Goal: Task Accomplishment & Management: Complete application form

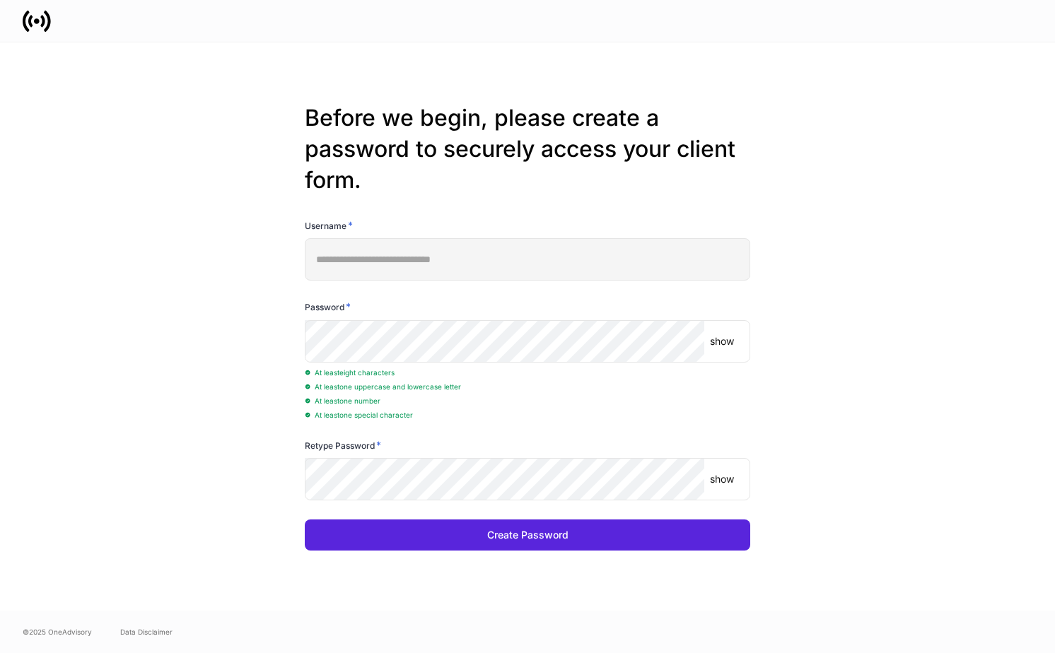
click at [716, 344] on p "show" at bounding box center [722, 341] width 24 height 14
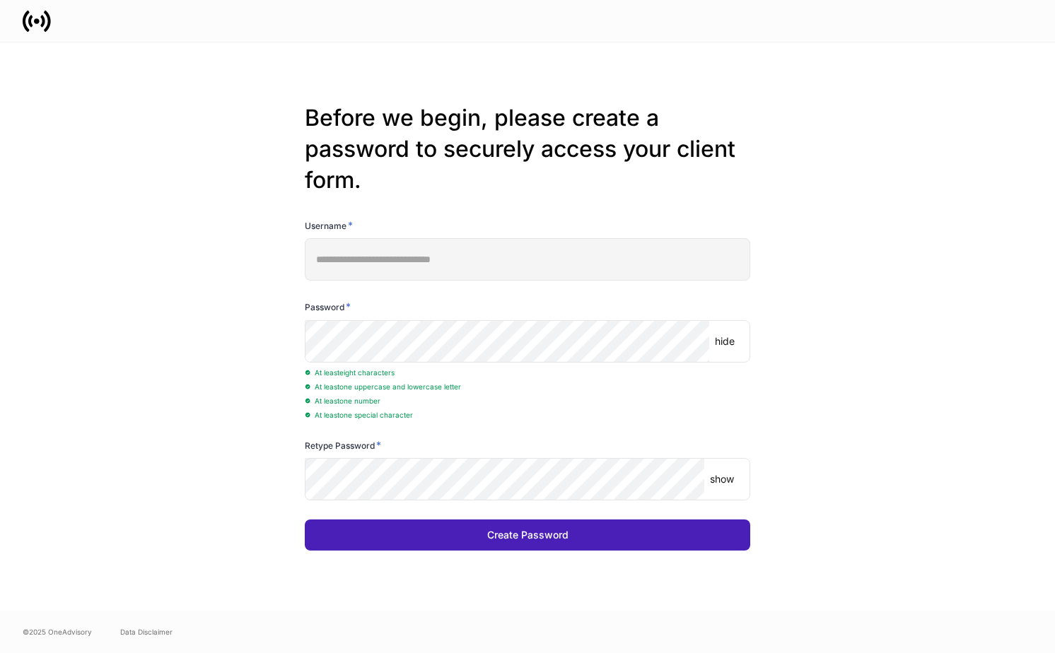
click at [529, 541] on div "Create Password" at bounding box center [527, 535] width 81 height 14
click at [584, 541] on button "Create Password" at bounding box center [527, 535] width 445 height 31
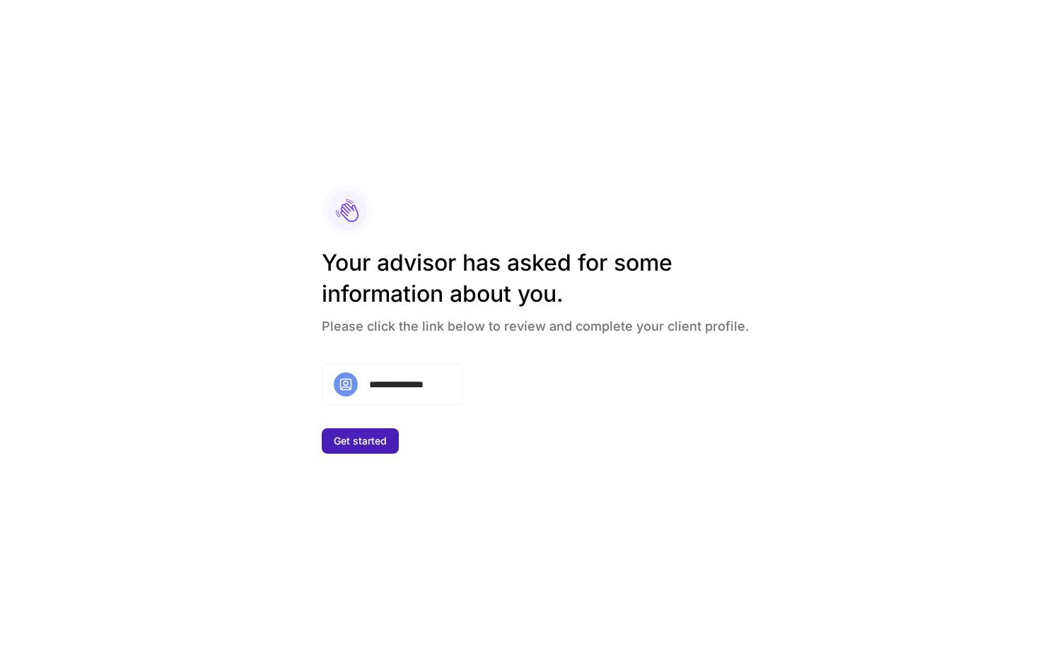
click at [370, 448] on div "Get started" at bounding box center [360, 441] width 53 height 14
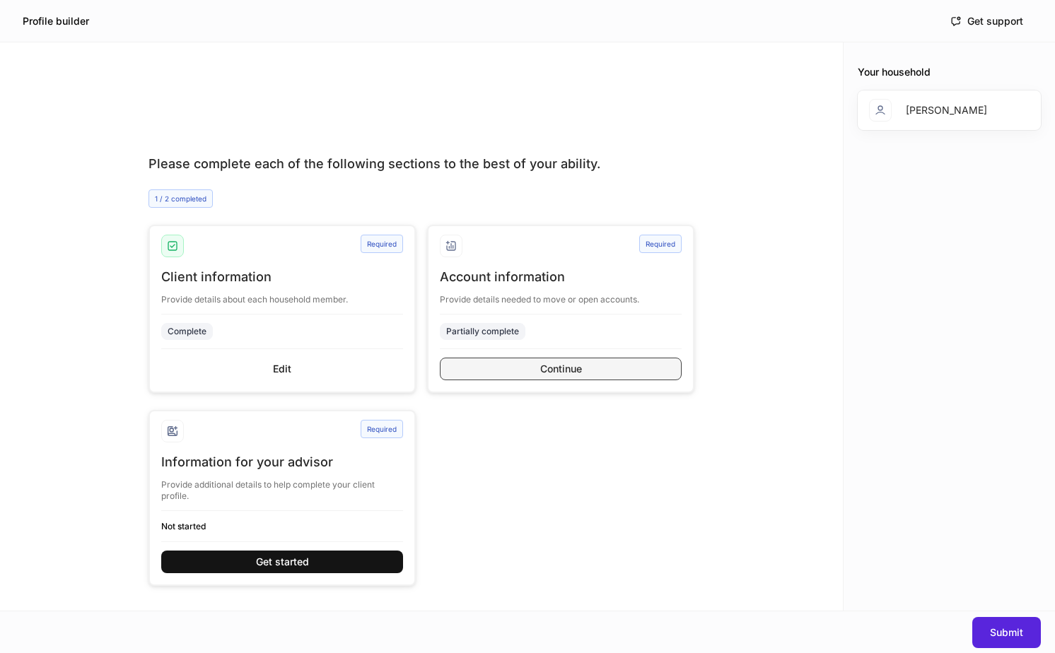
click at [524, 364] on button "Continue" at bounding box center [561, 369] width 242 height 23
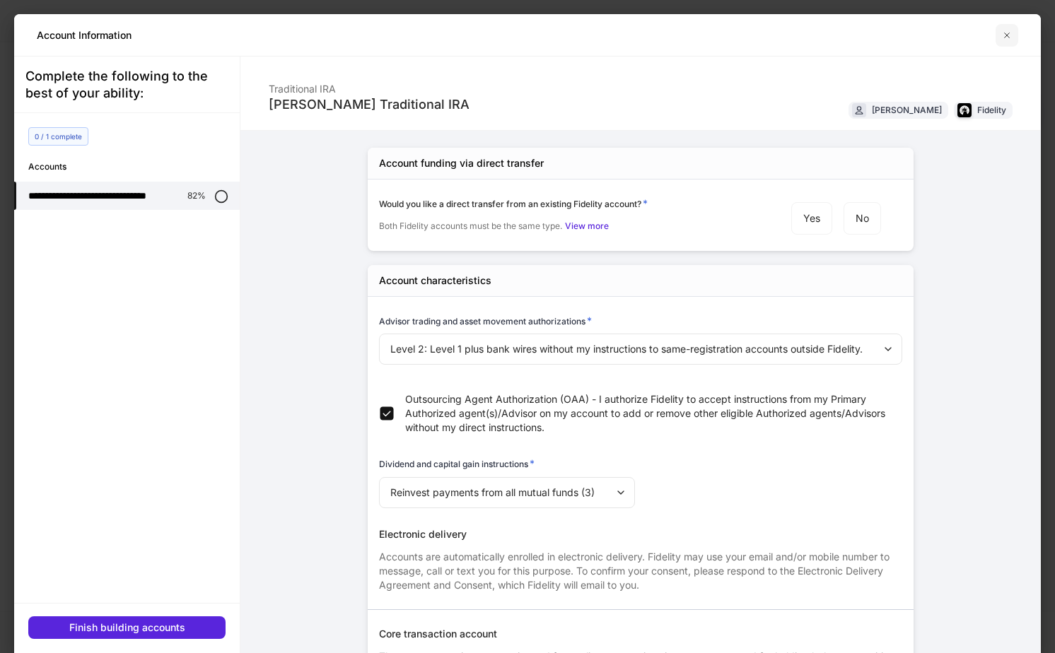
click at [1009, 37] on icon "button" at bounding box center [1007, 35] width 5 height 5
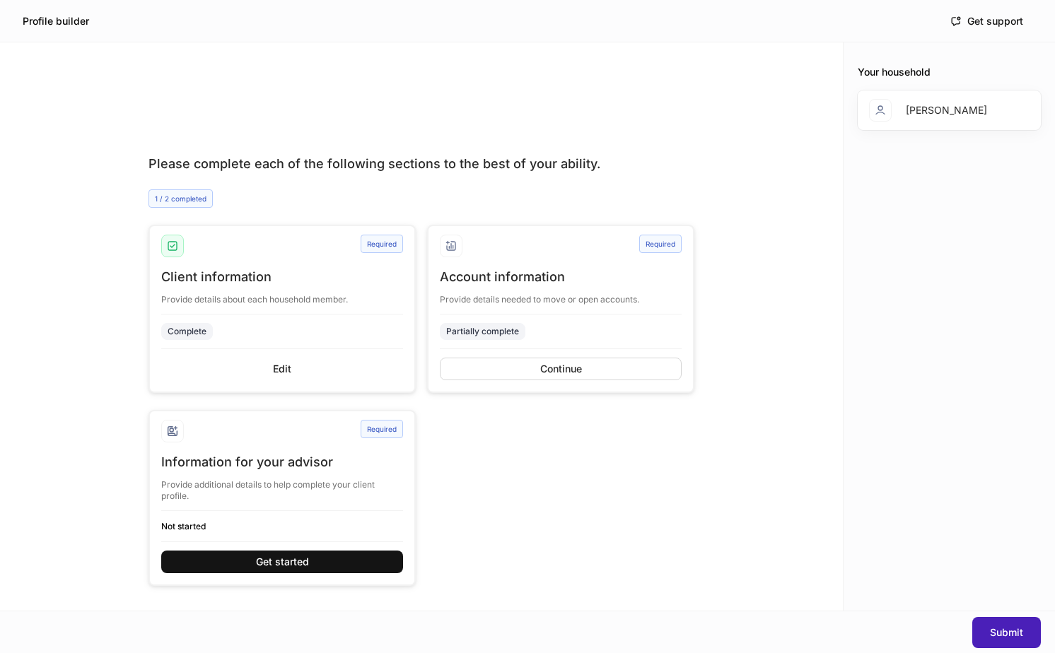
click at [1007, 641] on button "Submit" at bounding box center [1006, 632] width 69 height 31
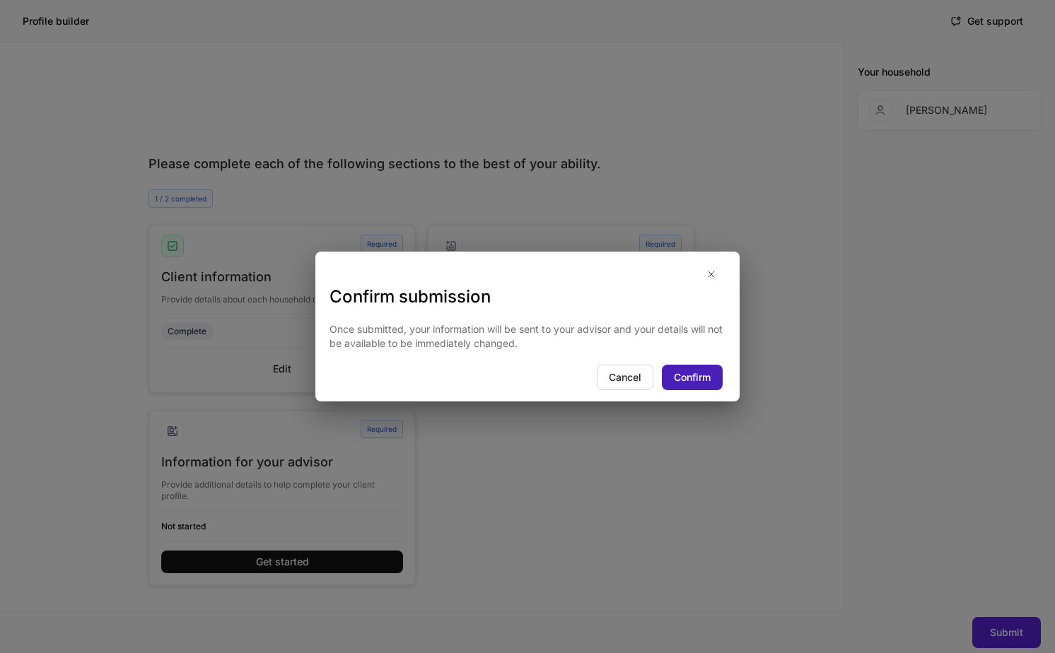
click at [694, 382] on div "Confirm" at bounding box center [692, 377] width 37 height 14
